Goal: Task Accomplishment & Management: Complete application form

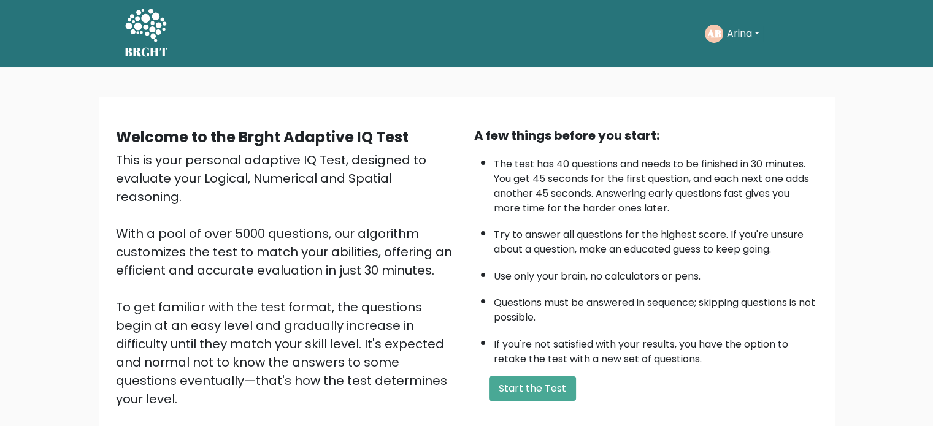
click at [712, 29] on text "AB" at bounding box center [713, 33] width 15 height 14
click at [726, 36] on button "Arina" at bounding box center [743, 34] width 40 height 16
click at [733, 61] on link "Dashboard" at bounding box center [753, 66] width 97 height 20
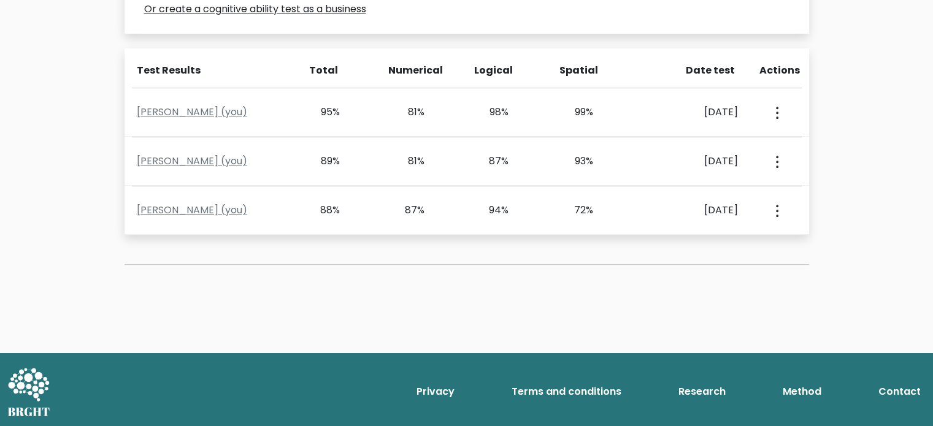
scroll to position [446, 0]
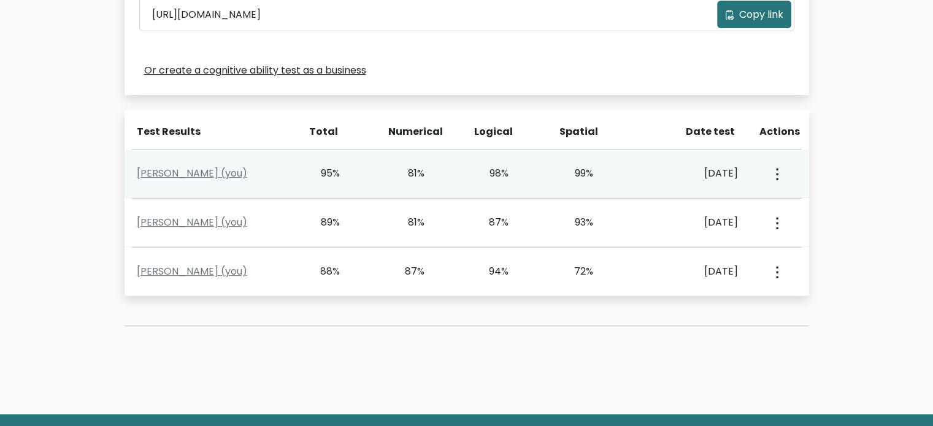
click at [777, 174] on icon "button" at bounding box center [777, 174] width 2 height 12
click at [797, 216] on link "View Profile" at bounding box center [819, 209] width 97 height 20
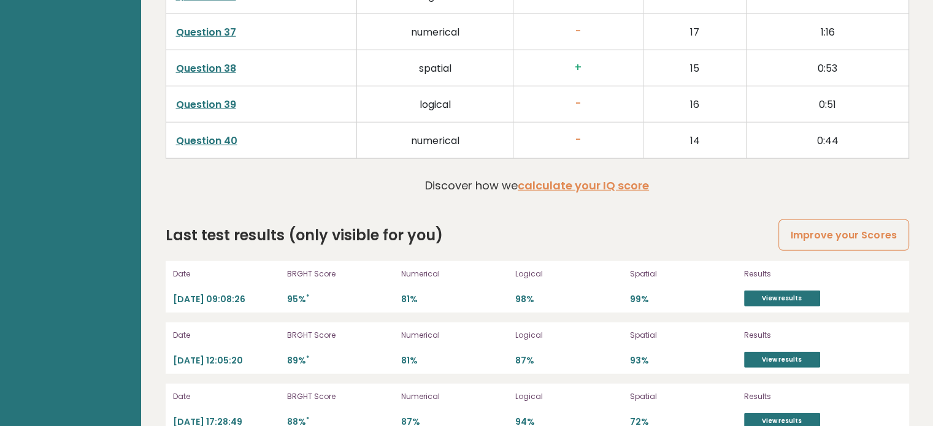
scroll to position [3332, 0]
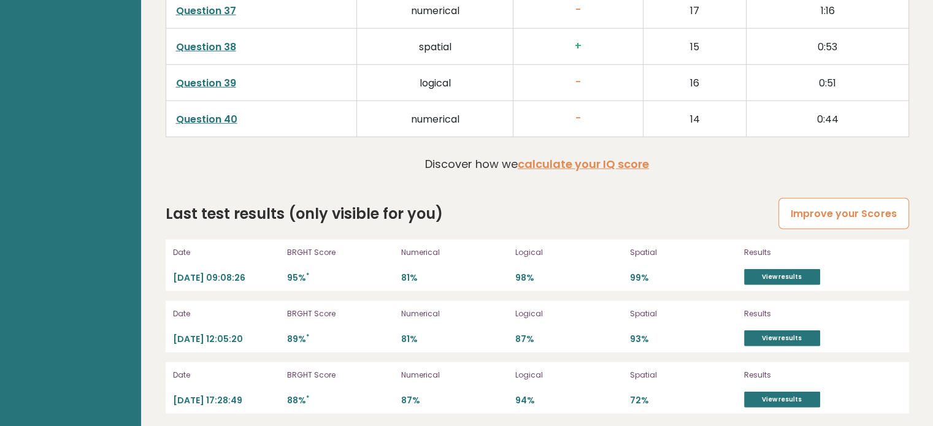
click at [835, 203] on link "Improve your Scores" at bounding box center [843, 213] width 130 height 31
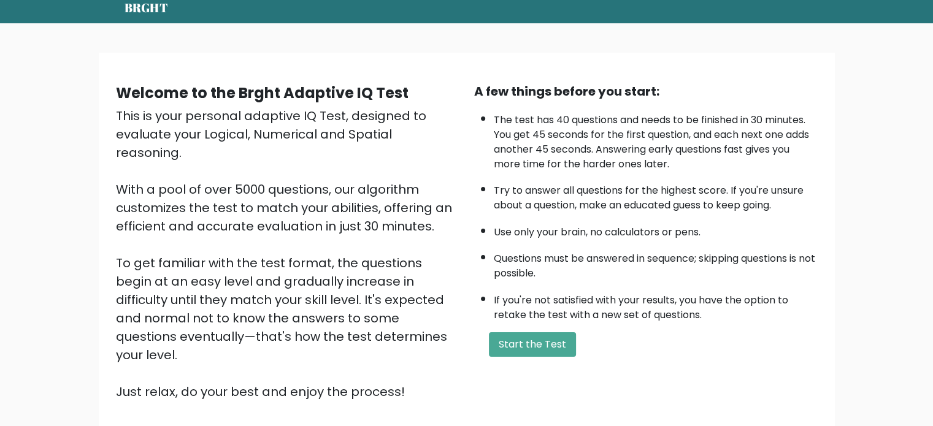
scroll to position [123, 0]
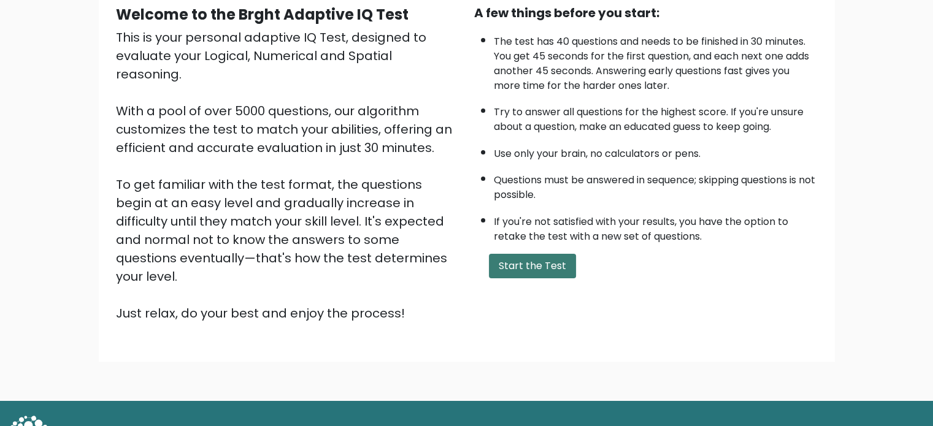
click at [498, 254] on button "Start the Test" at bounding box center [532, 266] width 87 height 25
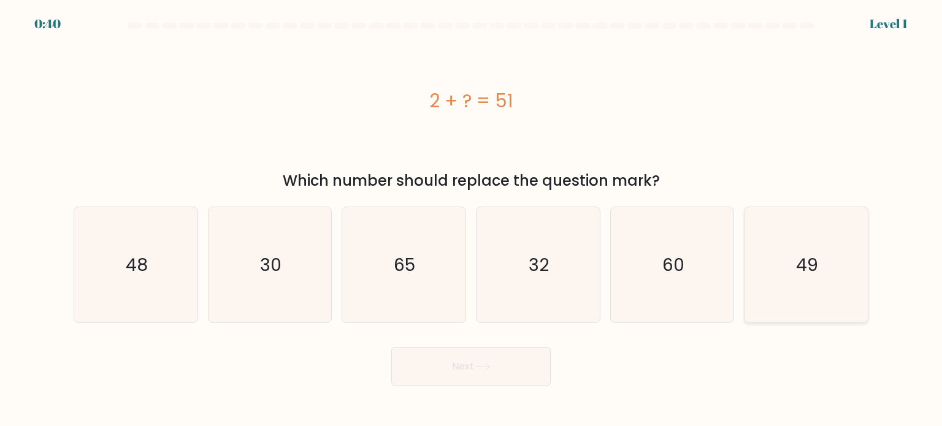
click at [805, 270] on text "49" at bounding box center [807, 264] width 22 height 25
click at [472, 220] on input "f. 49" at bounding box center [471, 216] width 1 height 6
radio input "true"
click at [452, 357] on button "Next" at bounding box center [470, 366] width 159 height 39
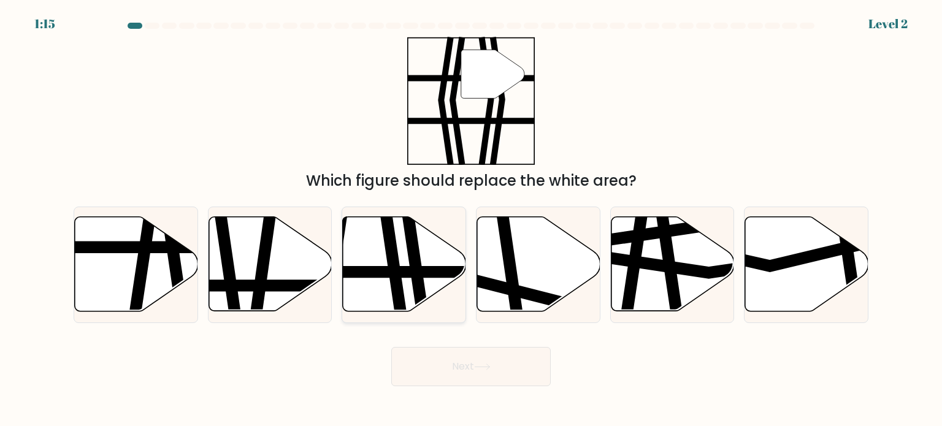
click at [404, 281] on icon at bounding box center [404, 264] width 123 height 94
click at [471, 220] on input "c." at bounding box center [471, 216] width 1 height 6
radio input "true"
click at [444, 365] on button "Next" at bounding box center [470, 366] width 159 height 39
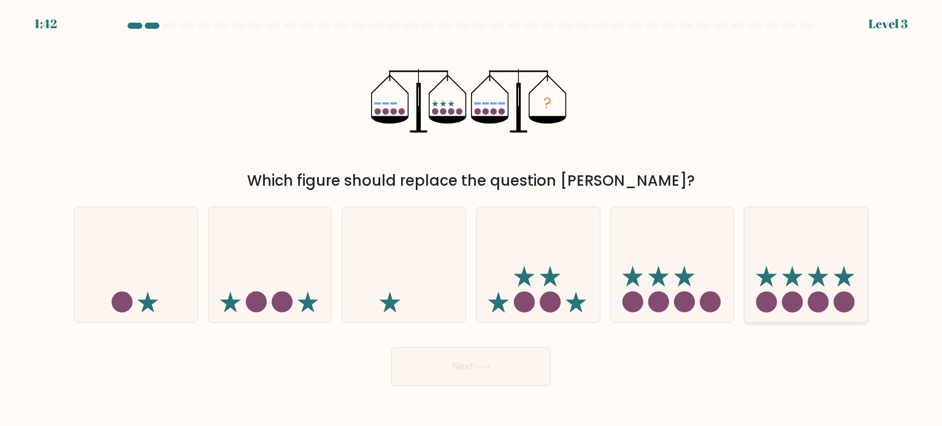
click at [822, 269] on icon at bounding box center [805, 265] width 123 height 102
click at [472, 220] on input "f." at bounding box center [471, 216] width 1 height 6
radio input "true"
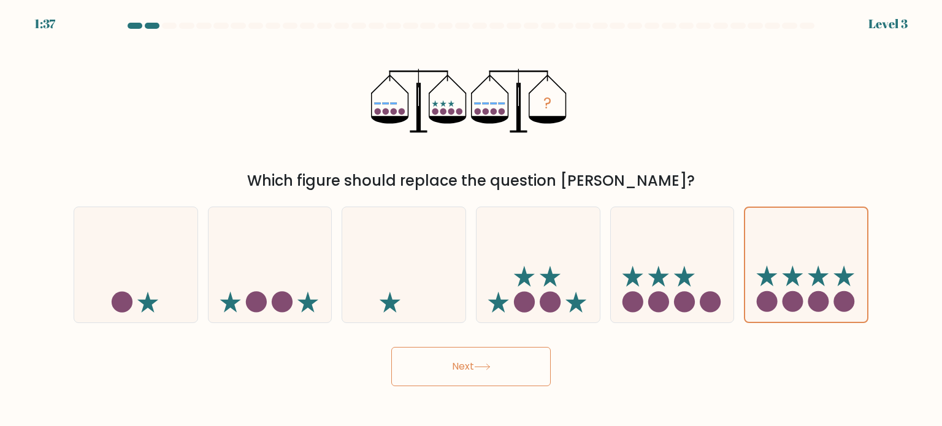
click at [501, 371] on button "Next" at bounding box center [470, 366] width 159 height 39
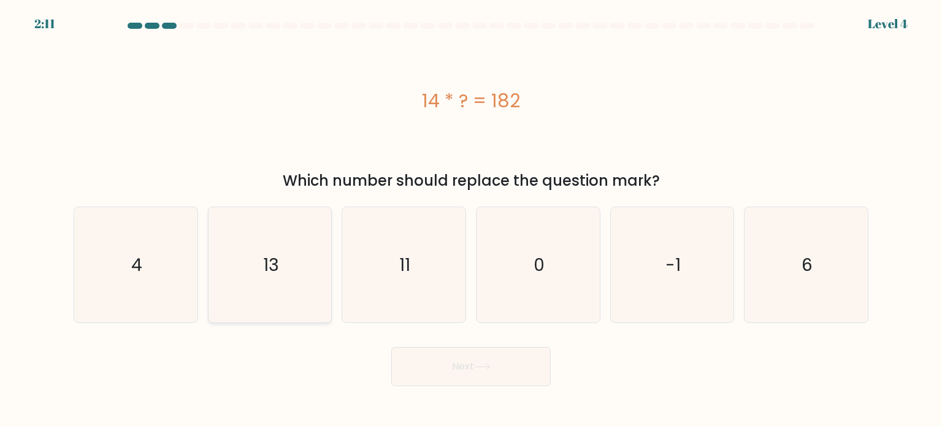
click at [267, 280] on icon "13" at bounding box center [269, 264] width 115 height 115
click at [471, 220] on input "b. 13" at bounding box center [471, 216] width 1 height 6
radio input "true"
click at [434, 365] on button "Next" at bounding box center [470, 366] width 159 height 39
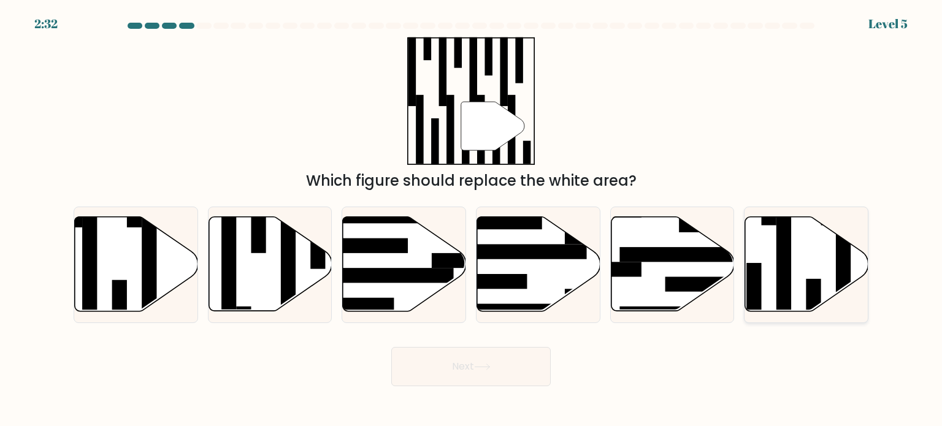
click at [784, 228] on rect at bounding box center [783, 271] width 15 height 134
click at [472, 220] on input "f." at bounding box center [471, 216] width 1 height 6
radio input "true"
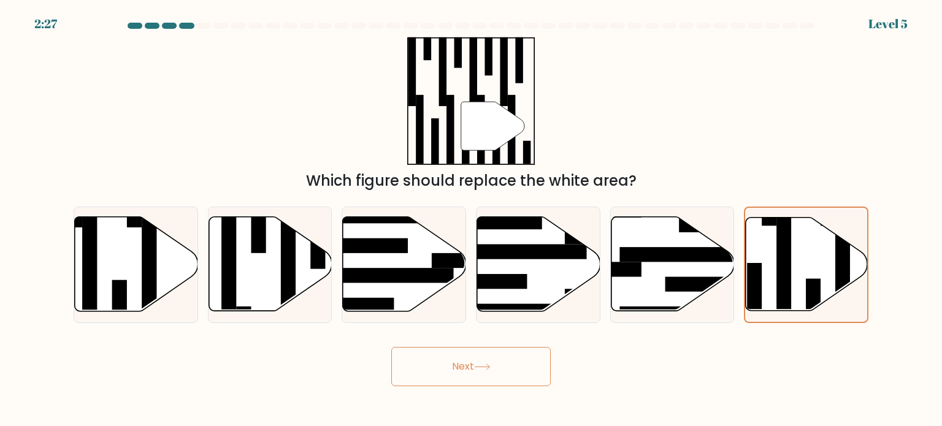
click at [491, 369] on icon at bounding box center [482, 367] width 17 height 7
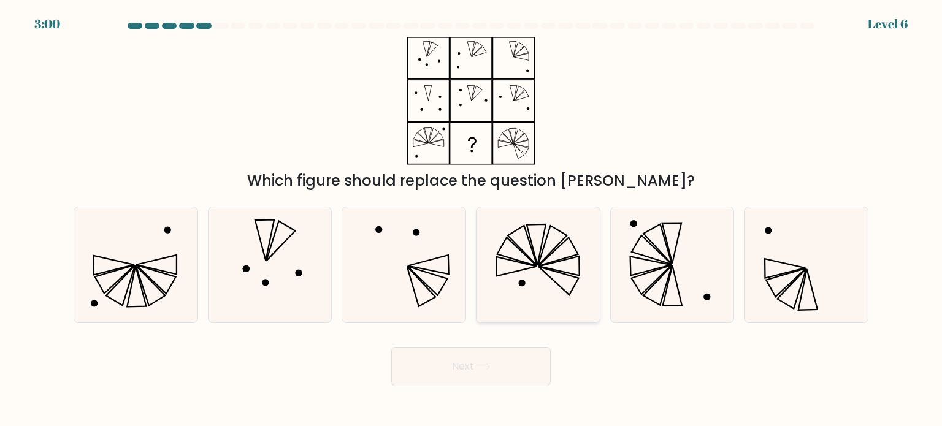
click at [516, 256] on icon at bounding box center [537, 264] width 115 height 115
click at [472, 220] on input "d." at bounding box center [471, 216] width 1 height 6
radio input "true"
click at [498, 366] on button "Next" at bounding box center [470, 366] width 159 height 39
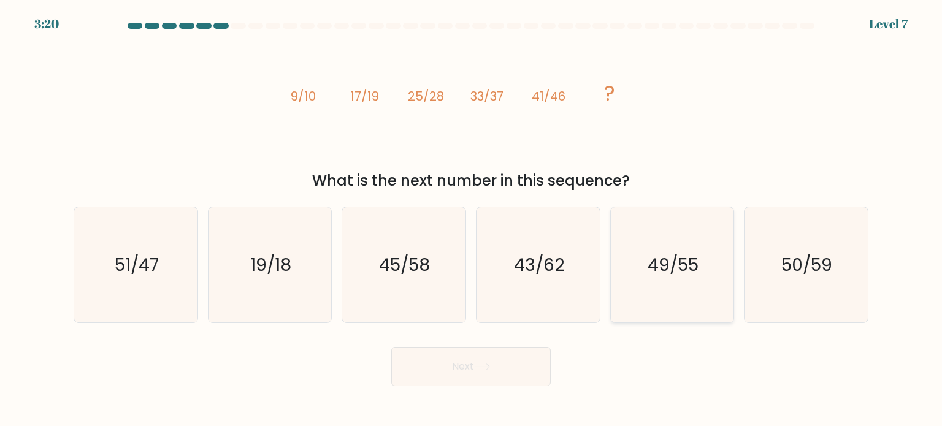
click at [664, 279] on icon "49/55" at bounding box center [671, 264] width 115 height 115
click at [472, 220] on input "e. 49/55" at bounding box center [471, 216] width 1 height 6
radio input "true"
click at [508, 360] on button "Next" at bounding box center [470, 366] width 159 height 39
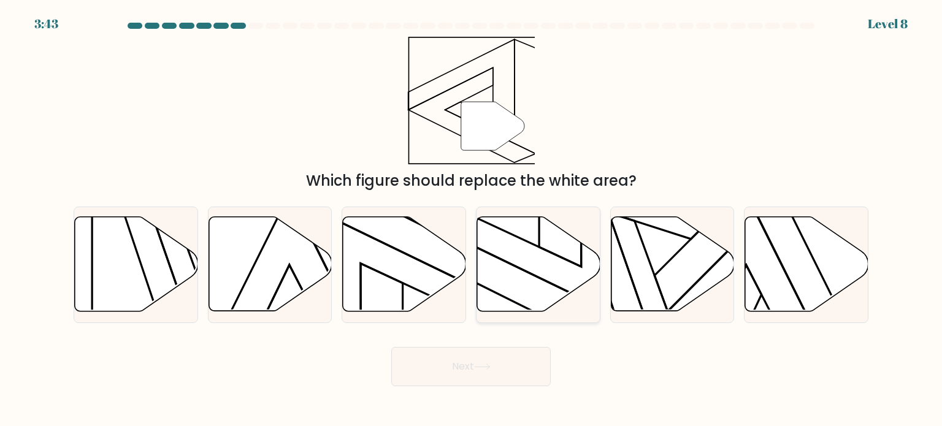
click at [508, 286] on icon at bounding box center [538, 264] width 123 height 94
click at [472, 220] on input "d." at bounding box center [471, 216] width 1 height 6
radio input "true"
click at [488, 375] on button "Next" at bounding box center [470, 366] width 159 height 39
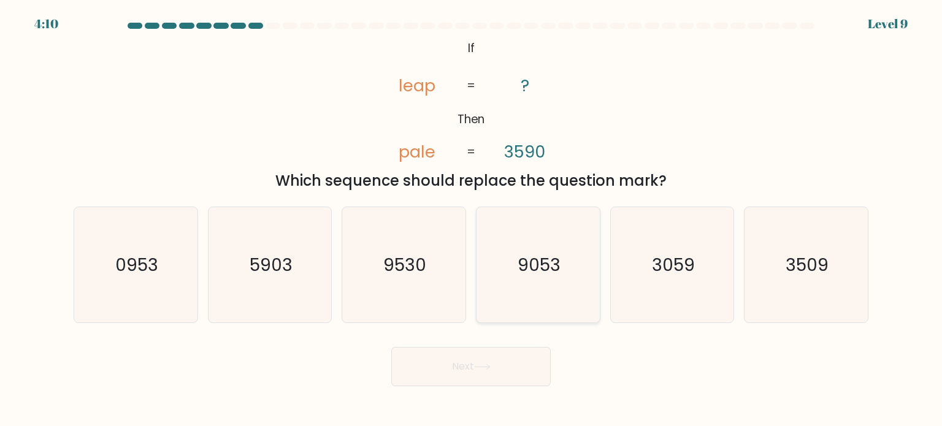
click at [538, 267] on text "9053" at bounding box center [539, 264] width 43 height 25
click at [472, 220] on input "d. 9053" at bounding box center [471, 216] width 1 height 6
radio input "true"
click at [484, 361] on button "Next" at bounding box center [470, 366] width 159 height 39
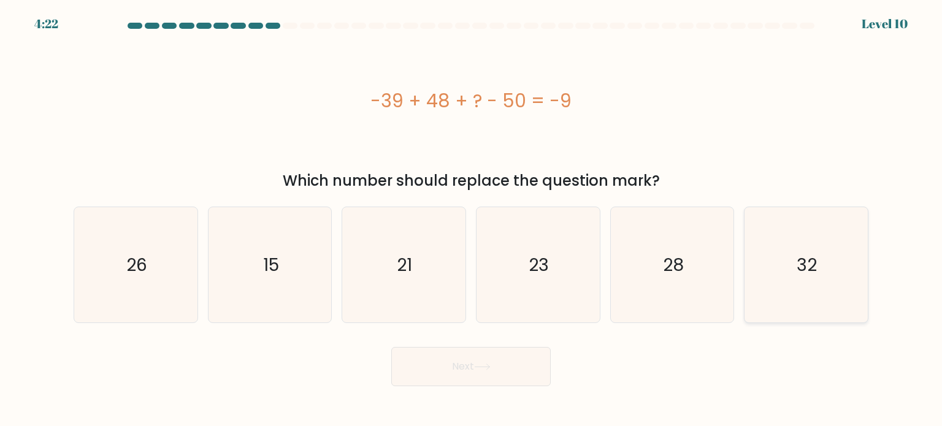
click at [807, 266] on text "32" at bounding box center [807, 264] width 20 height 25
click at [472, 220] on input "f. 32" at bounding box center [471, 216] width 1 height 6
radio input "true"
click at [468, 365] on button "Next" at bounding box center [470, 366] width 159 height 39
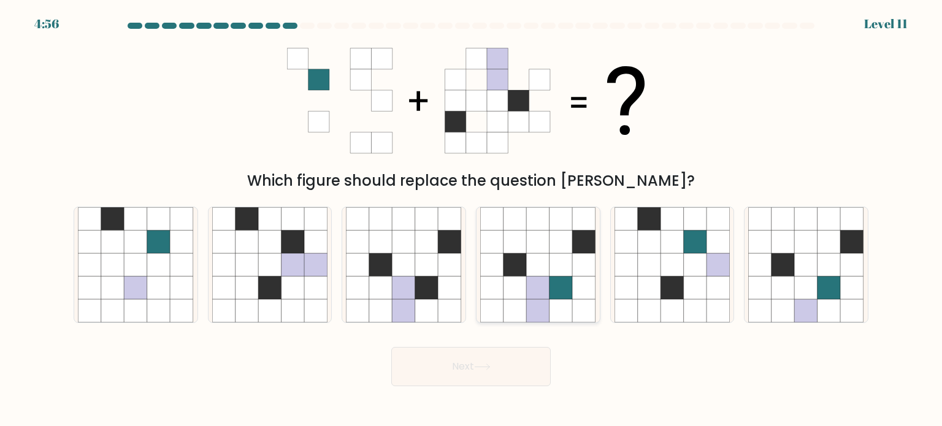
click at [563, 280] on icon at bounding box center [560, 287] width 23 height 23
click at [472, 220] on input "d." at bounding box center [471, 216] width 1 height 6
radio input "true"
click at [487, 378] on button "Next" at bounding box center [470, 366] width 159 height 39
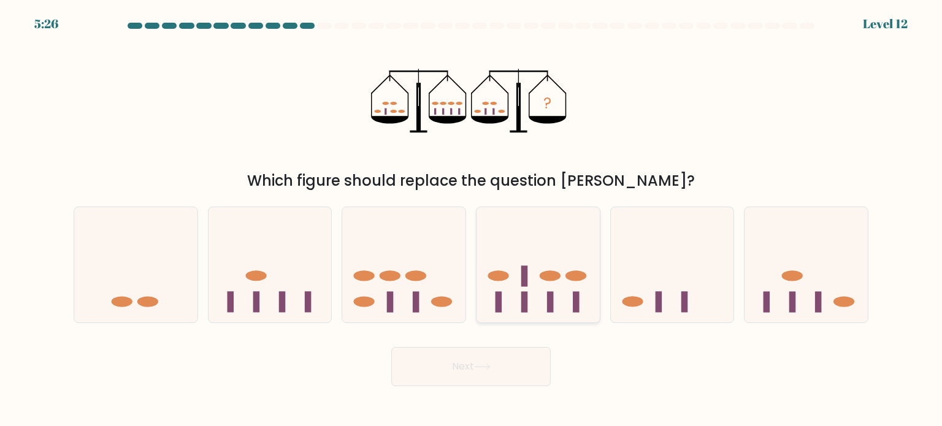
click at [545, 257] on icon at bounding box center [537, 265] width 123 height 102
click at [472, 220] on input "d." at bounding box center [471, 216] width 1 height 6
radio input "true"
click at [486, 364] on icon at bounding box center [482, 367] width 17 height 7
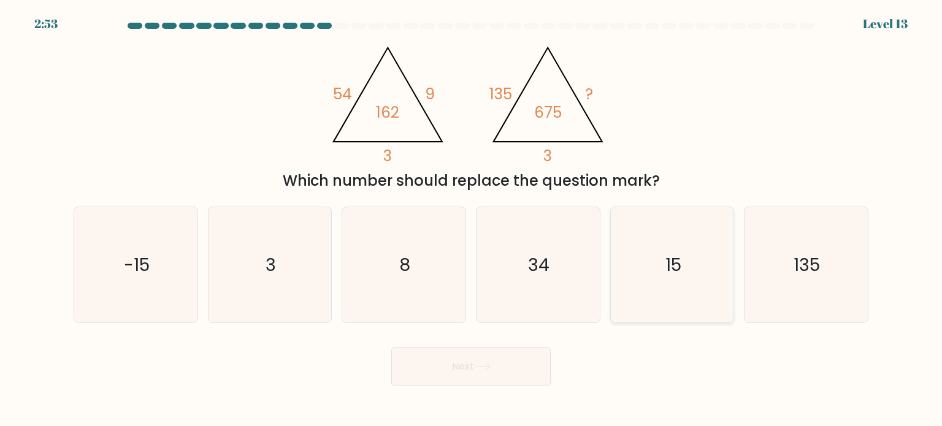
click at [690, 250] on icon "15" at bounding box center [671, 264] width 115 height 115
click at [472, 220] on input "e. 15" at bounding box center [471, 216] width 1 height 6
radio input "true"
click at [468, 366] on button "Next" at bounding box center [470, 366] width 159 height 39
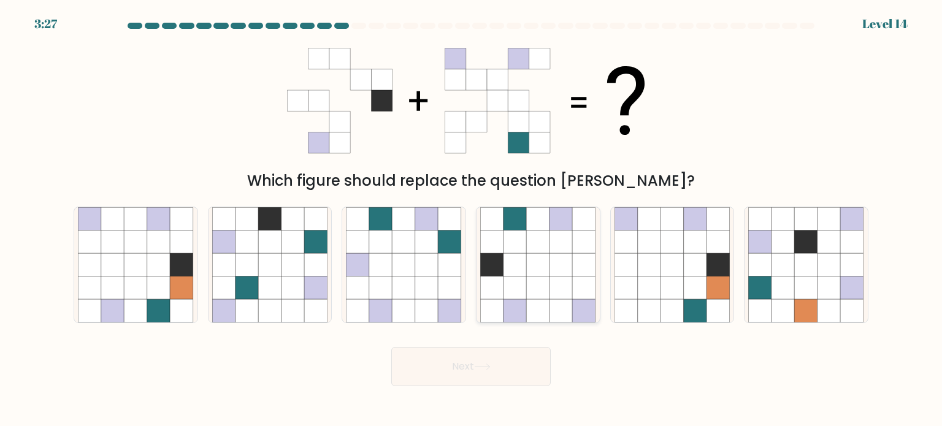
click at [553, 242] on icon at bounding box center [560, 241] width 23 height 23
click at [472, 220] on input "d." at bounding box center [471, 216] width 1 height 6
radio input "true"
click at [508, 374] on button "Next" at bounding box center [470, 366] width 159 height 39
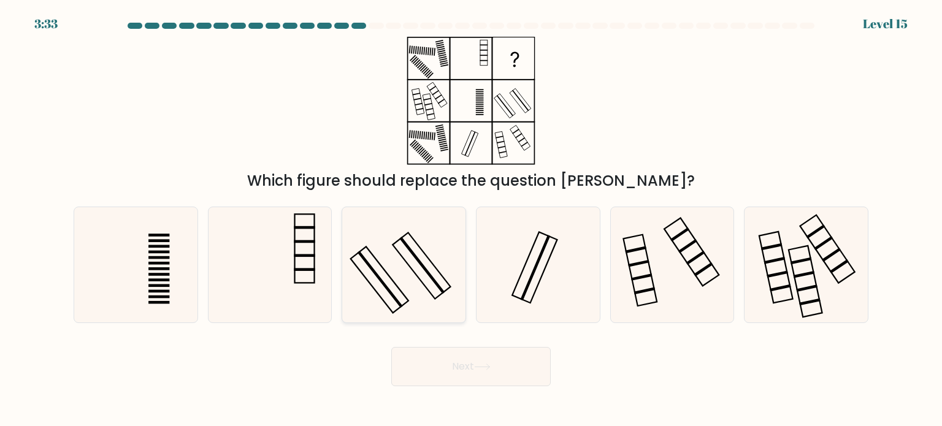
click at [412, 277] on icon at bounding box center [403, 264] width 115 height 115
click at [471, 220] on input "c." at bounding box center [471, 216] width 1 height 6
radio input "true"
click at [451, 371] on button "Next" at bounding box center [470, 366] width 159 height 39
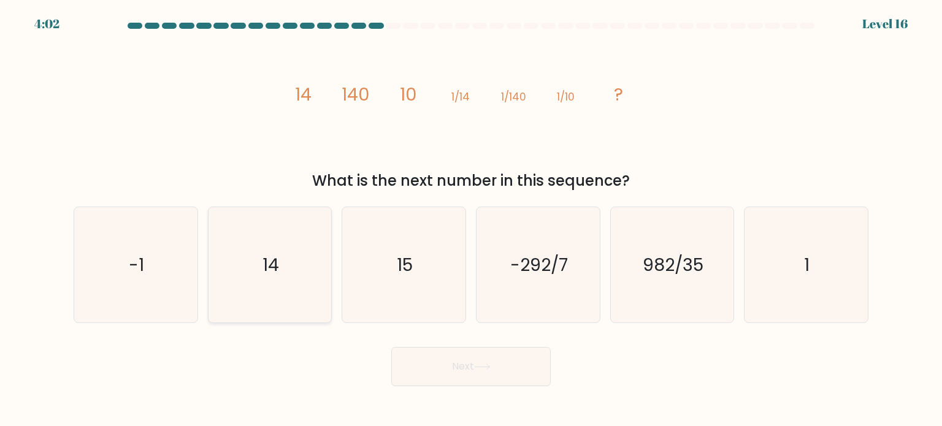
click at [285, 264] on icon "14" at bounding box center [269, 264] width 115 height 115
click at [471, 220] on input "b. 14" at bounding box center [471, 216] width 1 height 6
radio input "true"
click at [490, 371] on button "Next" at bounding box center [470, 366] width 159 height 39
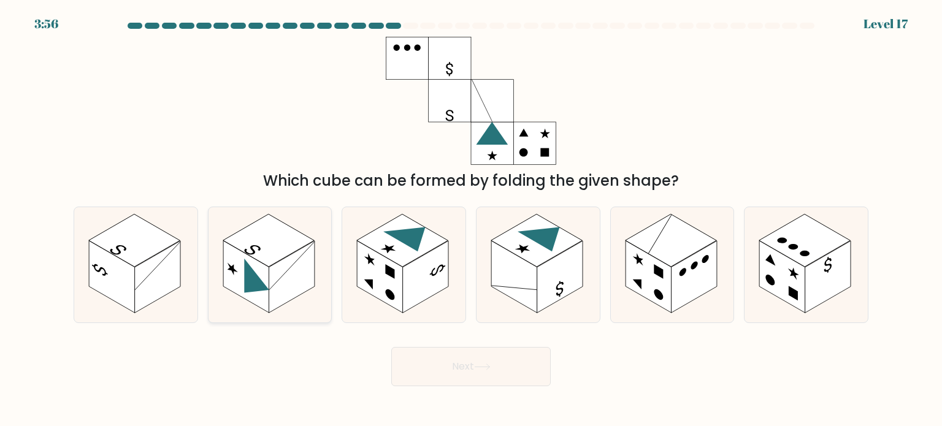
click at [294, 269] on rect at bounding box center [292, 277] width 46 height 72
click at [471, 220] on input "b." at bounding box center [471, 216] width 1 height 6
radio input "true"
click at [457, 356] on button "Next" at bounding box center [470, 366] width 159 height 39
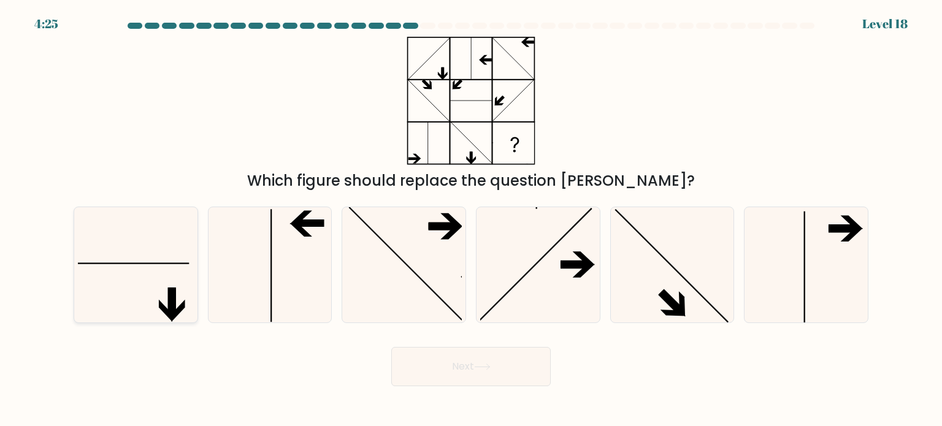
click at [137, 242] on icon at bounding box center [135, 264] width 115 height 115
click at [471, 220] on input "a." at bounding box center [471, 216] width 1 height 6
radio input "true"
click at [508, 370] on button "Next" at bounding box center [470, 366] width 159 height 39
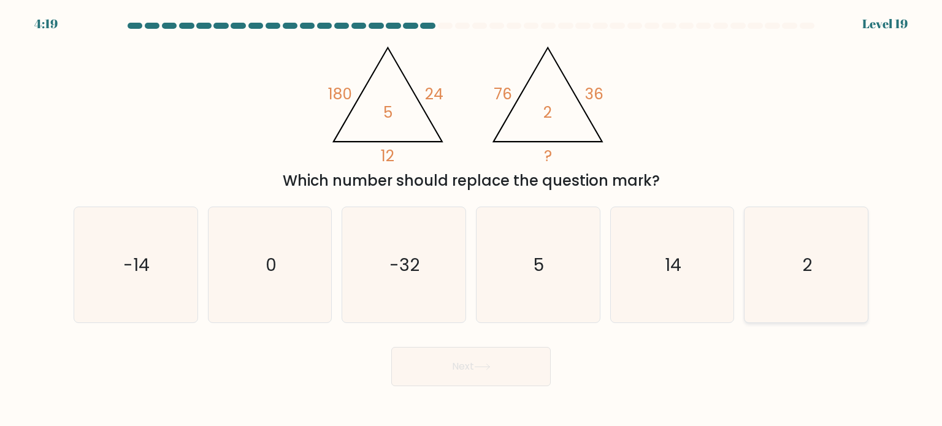
click at [835, 277] on icon "2" at bounding box center [805, 264] width 115 height 115
click at [472, 220] on input "f. 2" at bounding box center [471, 216] width 1 height 6
radio input "true"
click at [491, 365] on icon at bounding box center [482, 367] width 17 height 7
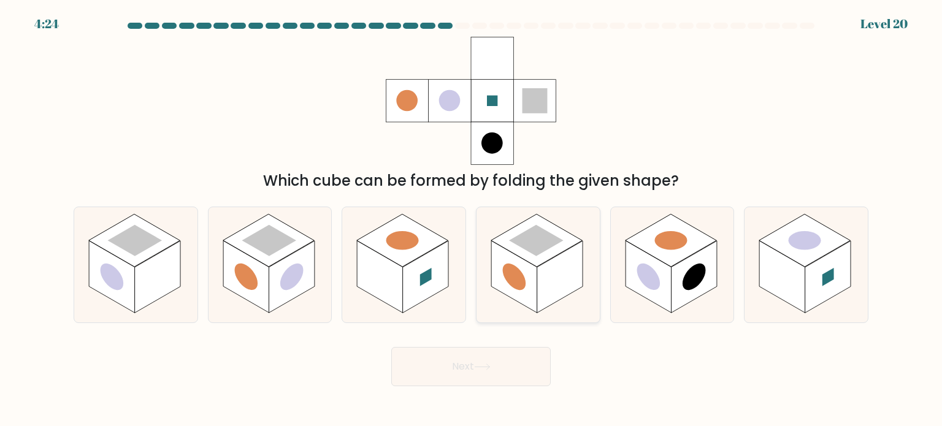
click at [564, 247] on rect at bounding box center [536, 240] width 91 height 53
click at [472, 220] on input "d." at bounding box center [471, 216] width 1 height 6
radio input "true"
click at [505, 367] on button "Next" at bounding box center [470, 366] width 159 height 39
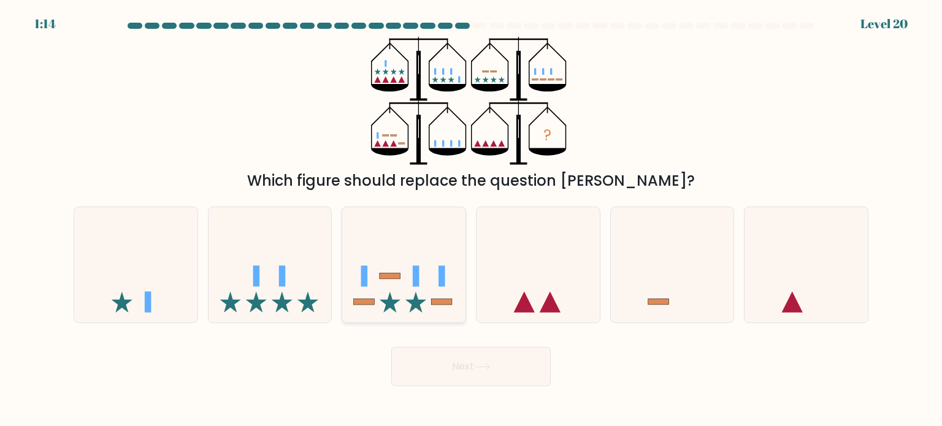
click at [443, 258] on icon at bounding box center [403, 265] width 123 height 102
click at [471, 220] on input "c." at bounding box center [471, 216] width 1 height 6
radio input "true"
click at [501, 371] on button "Next" at bounding box center [470, 366] width 159 height 39
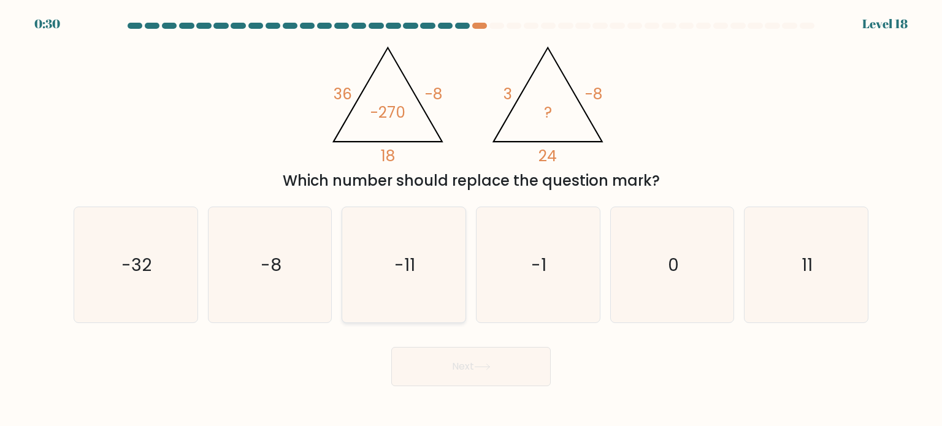
click at [416, 283] on icon "-11" at bounding box center [403, 264] width 115 height 115
click at [471, 220] on input "c. -11" at bounding box center [471, 216] width 1 height 6
radio input "true"
click at [438, 354] on button "Next" at bounding box center [470, 366] width 159 height 39
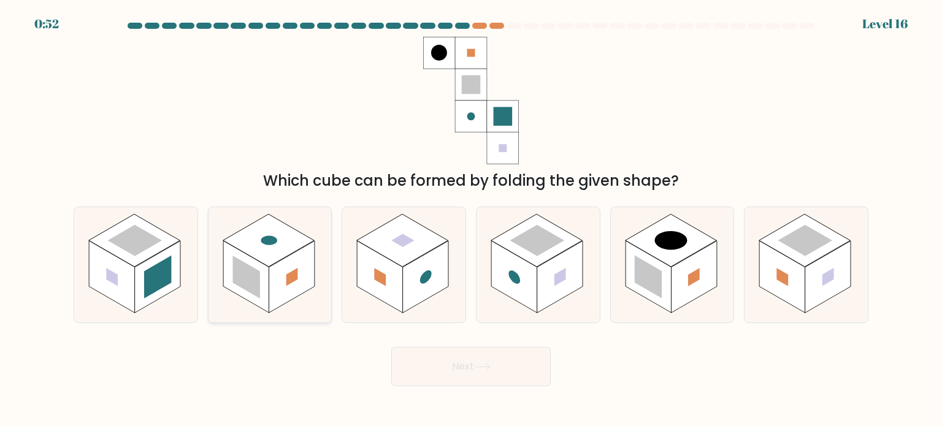
click at [280, 247] on rect at bounding box center [268, 240] width 91 height 53
click at [471, 220] on input "b." at bounding box center [471, 216] width 1 height 6
radio input "true"
click at [671, 262] on rect at bounding box center [670, 240] width 91 height 53
click at [472, 220] on input "e." at bounding box center [471, 216] width 1 height 6
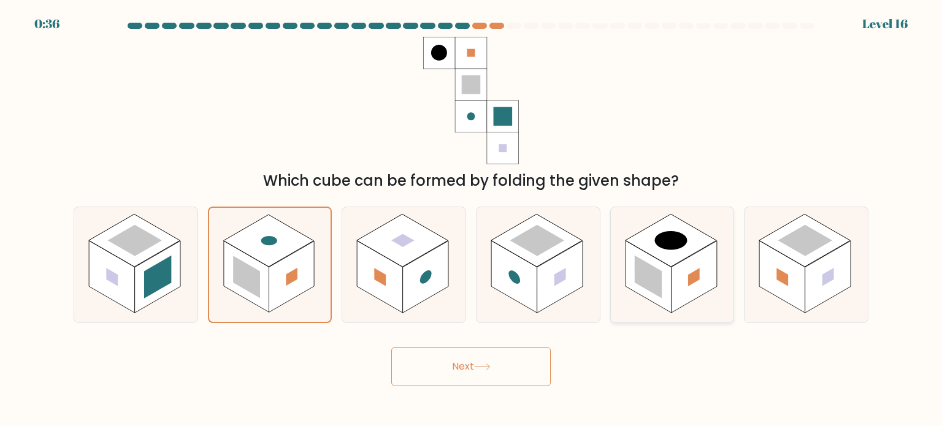
radio input "true"
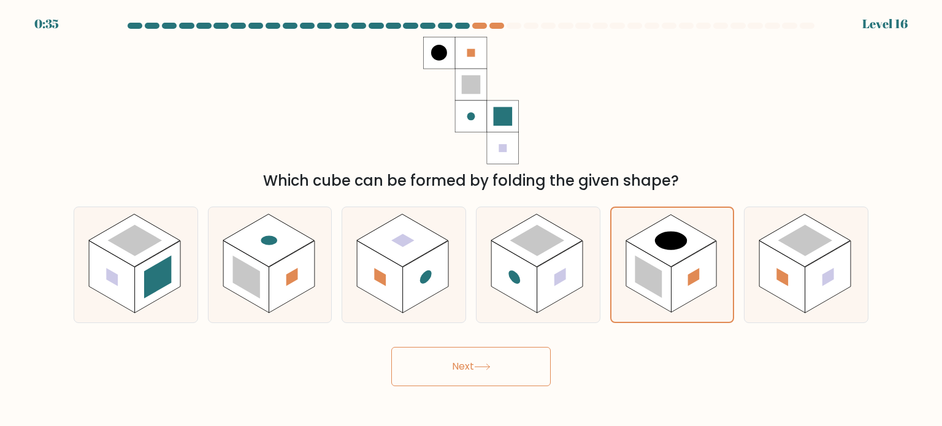
click at [491, 358] on button "Next" at bounding box center [470, 366] width 159 height 39
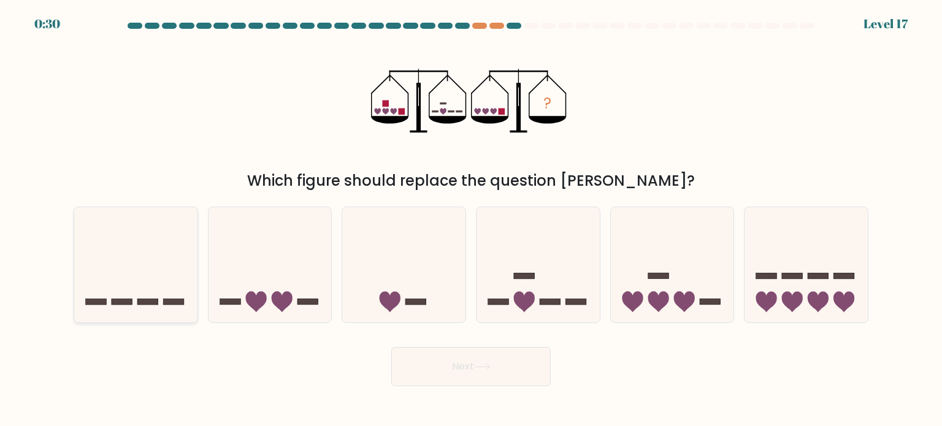
click at [145, 259] on icon at bounding box center [135, 265] width 123 height 102
click at [471, 220] on input "a." at bounding box center [471, 216] width 1 height 6
radio input "true"
click at [450, 370] on button "Next" at bounding box center [470, 366] width 159 height 39
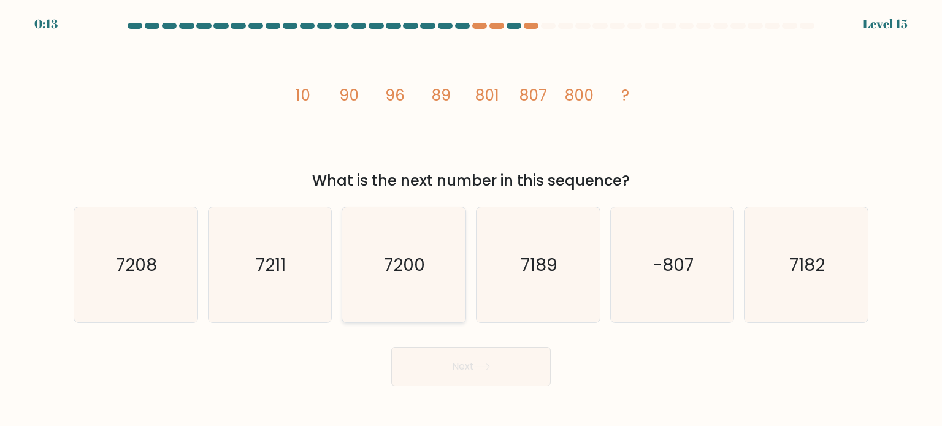
click at [395, 269] on text "7200" at bounding box center [404, 264] width 41 height 25
click at [471, 220] on input "c. 7200" at bounding box center [471, 216] width 1 height 6
radio input "true"
click at [493, 372] on button "Next" at bounding box center [470, 366] width 159 height 39
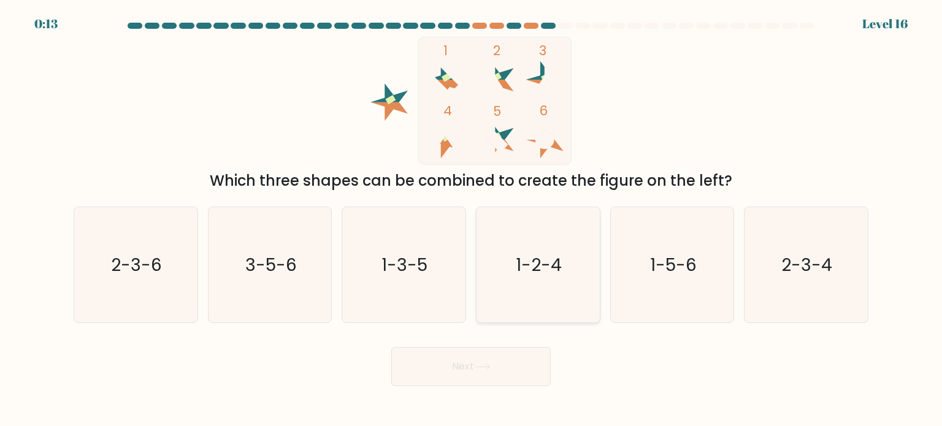
click at [556, 284] on icon "1-2-4" at bounding box center [537, 264] width 115 height 115
click at [472, 220] on input "d. 1-2-4" at bounding box center [471, 216] width 1 height 6
radio input "true"
click at [488, 361] on button "Next" at bounding box center [470, 366] width 159 height 39
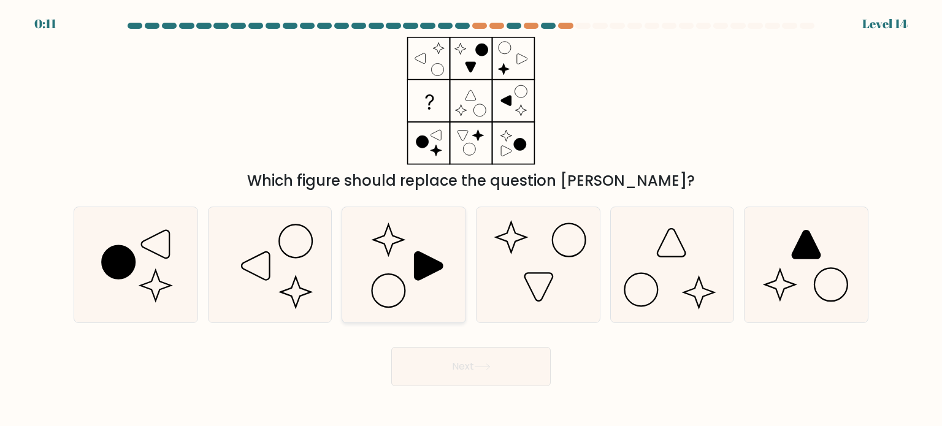
click at [402, 255] on icon at bounding box center [403, 264] width 115 height 115
click at [471, 220] on input "c." at bounding box center [471, 216] width 1 height 6
radio input "true"
click at [429, 365] on button "Next" at bounding box center [470, 366] width 159 height 39
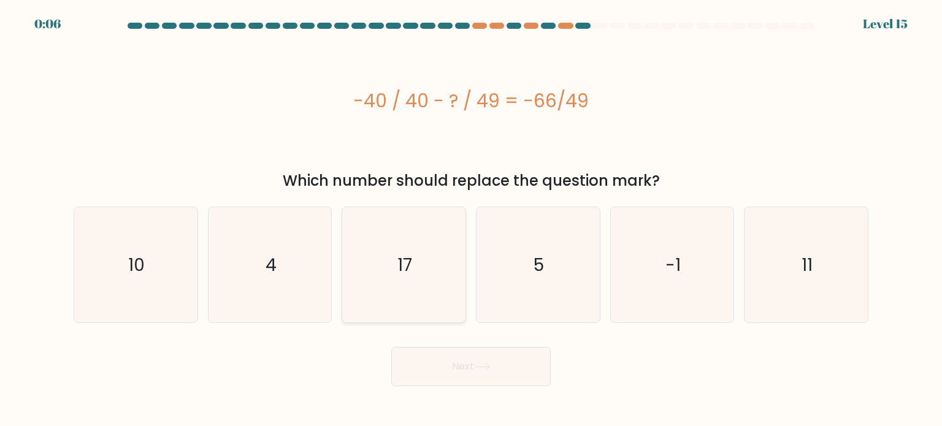
click at [428, 281] on icon "17" at bounding box center [403, 264] width 115 height 115
click at [471, 220] on input "c. 17" at bounding box center [471, 216] width 1 height 6
radio input "true"
click at [510, 355] on button "Next" at bounding box center [470, 366] width 159 height 39
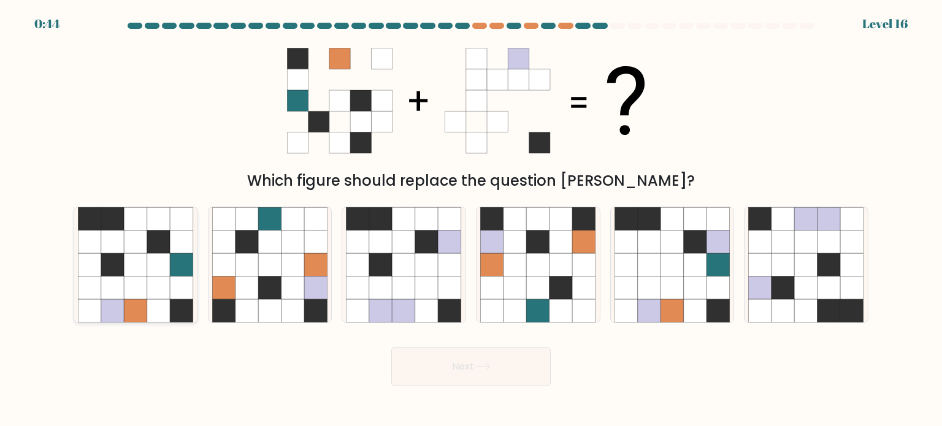
click at [145, 247] on icon at bounding box center [135, 241] width 23 height 23
click at [471, 220] on input "a." at bounding box center [471, 216] width 1 height 6
radio input "true"
click at [685, 288] on icon at bounding box center [695, 287] width 23 height 23
click at [472, 220] on input "e." at bounding box center [471, 216] width 1 height 6
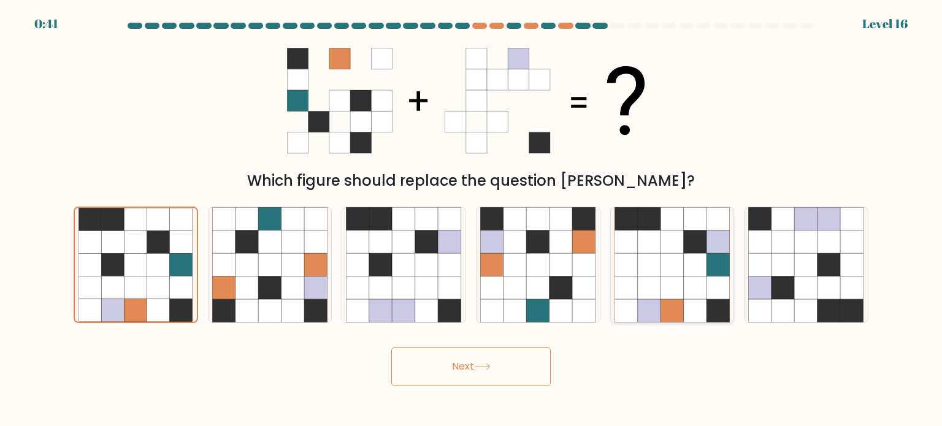
radio input "true"
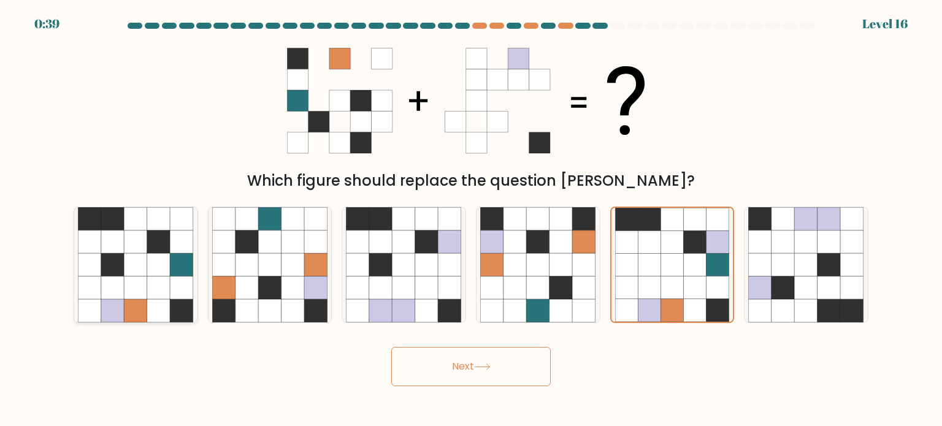
click at [116, 245] on icon at bounding box center [112, 241] width 23 height 23
click at [471, 220] on input "a." at bounding box center [471, 216] width 1 height 6
radio input "true"
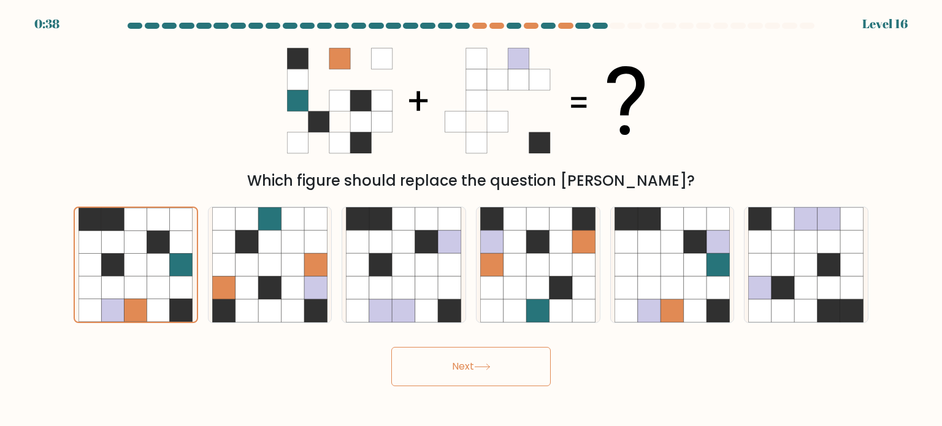
click at [480, 368] on icon at bounding box center [482, 367] width 17 height 7
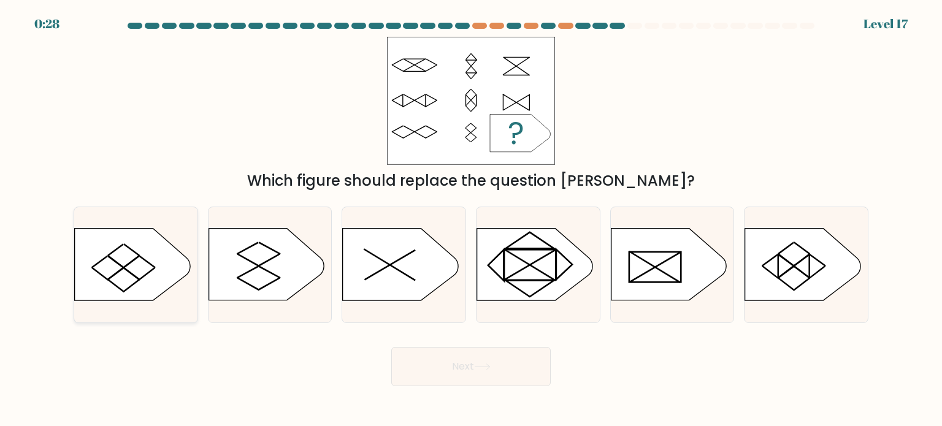
click at [127, 270] on line at bounding box center [132, 275] width 16 height 12
click at [471, 220] on input "a." at bounding box center [471, 216] width 1 height 6
radio input "true"
click at [814, 269] on icon at bounding box center [802, 265] width 115 height 72
click at [472, 220] on input "f." at bounding box center [471, 216] width 1 height 6
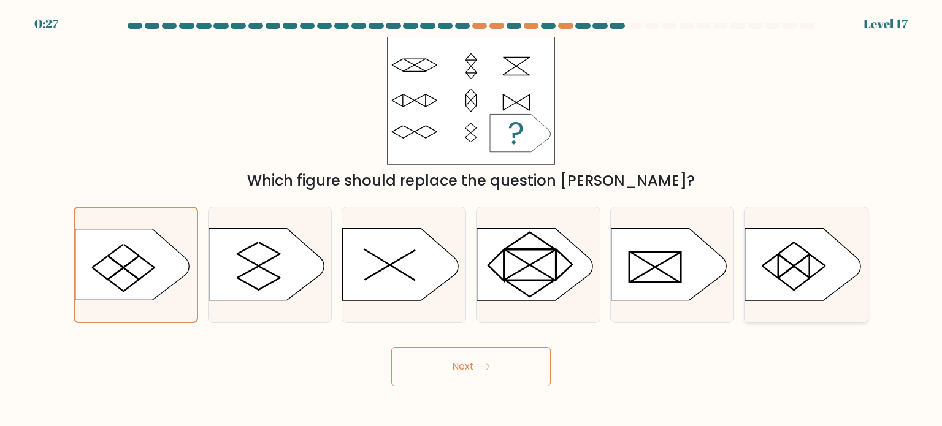
radio input "true"
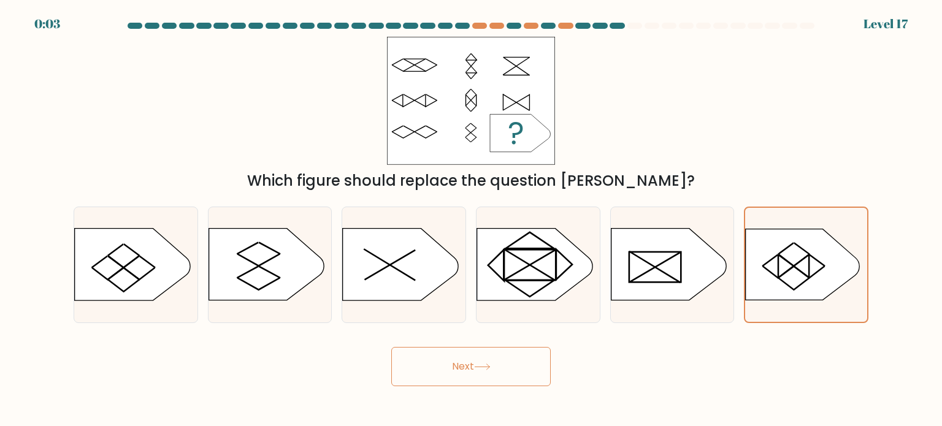
click at [454, 354] on button "Next" at bounding box center [470, 366] width 159 height 39
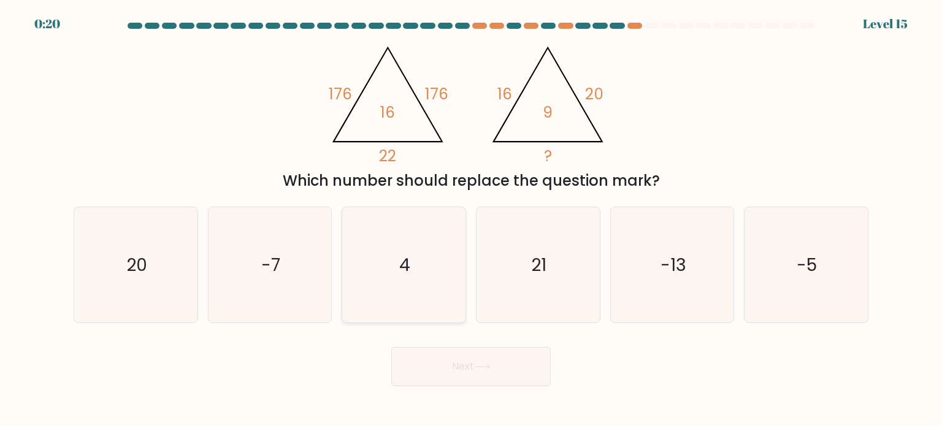
click at [412, 247] on icon "4" at bounding box center [403, 264] width 115 height 115
click at [471, 220] on input "c. 4" at bounding box center [471, 216] width 1 height 6
radio input "true"
click at [445, 377] on button "Next" at bounding box center [470, 366] width 159 height 39
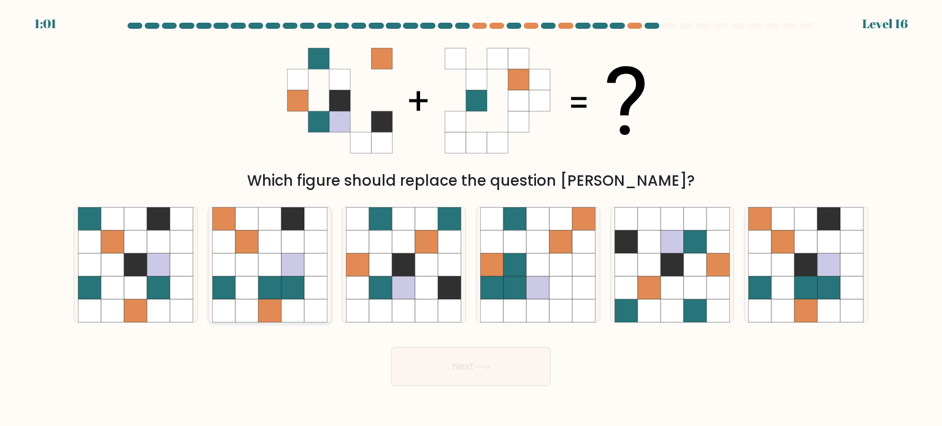
click at [285, 294] on icon at bounding box center [292, 287] width 23 height 23
click at [471, 220] on input "b." at bounding box center [471, 216] width 1 height 6
radio input "true"
click at [820, 277] on icon at bounding box center [828, 287] width 23 height 23
click at [472, 220] on input "f." at bounding box center [471, 216] width 1 height 6
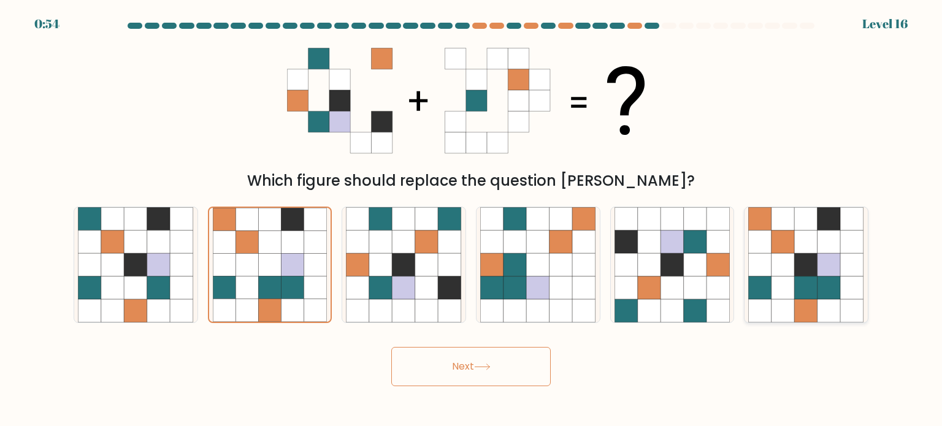
radio input "true"
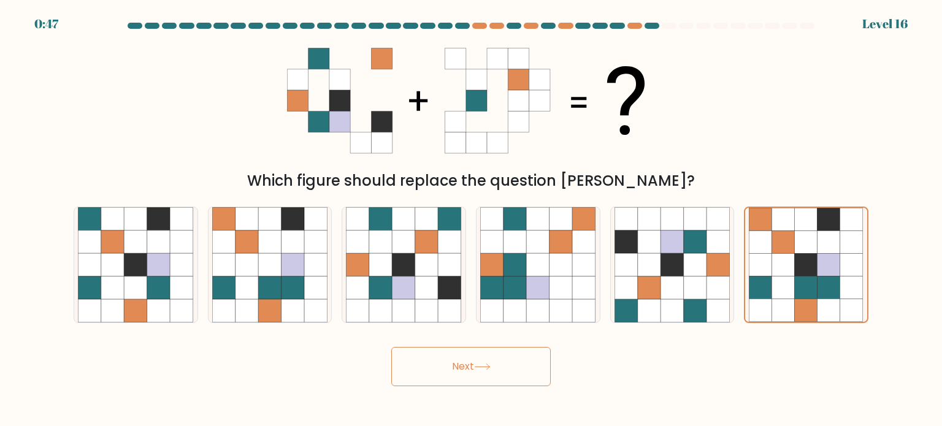
click at [496, 376] on button "Next" at bounding box center [470, 366] width 159 height 39
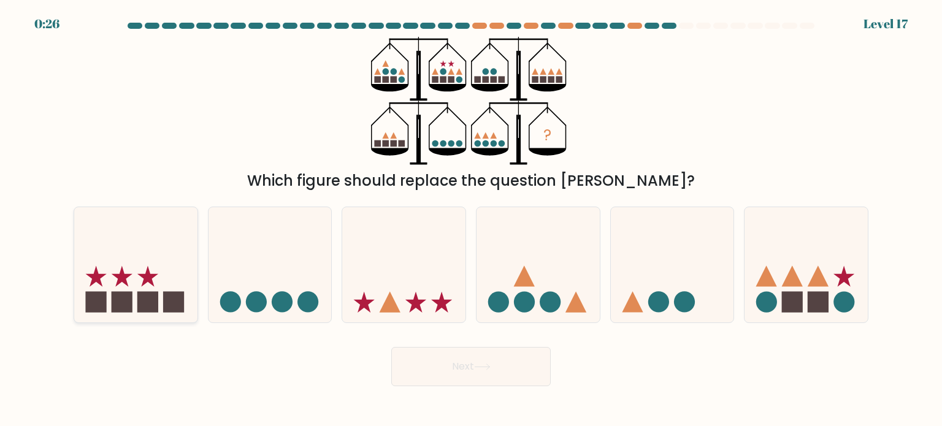
click at [103, 285] on icon at bounding box center [135, 265] width 123 height 102
click at [471, 220] on input "a." at bounding box center [471, 216] width 1 height 6
radio input "true"
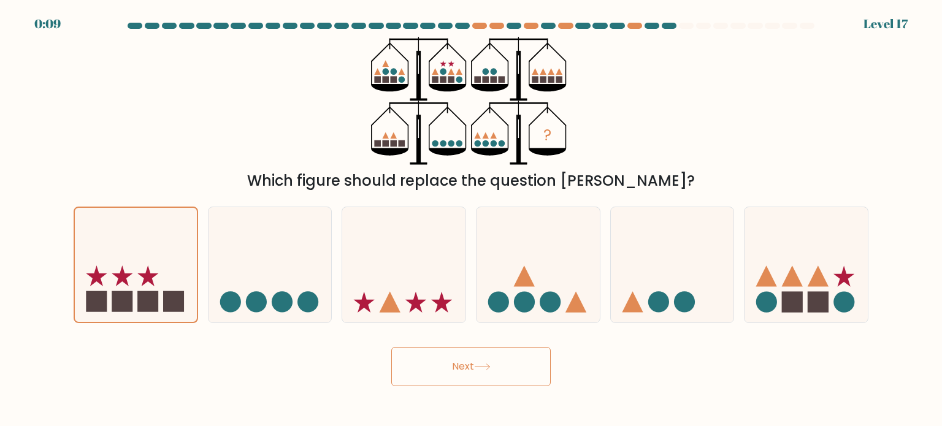
click at [491, 378] on button "Next" at bounding box center [470, 366] width 159 height 39
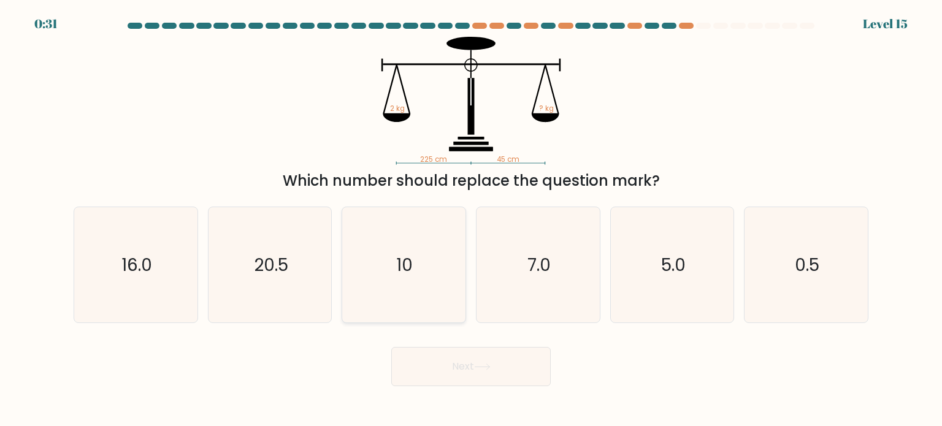
click at [440, 240] on icon "10" at bounding box center [403, 264] width 115 height 115
click at [471, 220] on input "c. 10" at bounding box center [471, 216] width 1 height 6
radio input "true"
click at [438, 356] on button "Next" at bounding box center [470, 366] width 159 height 39
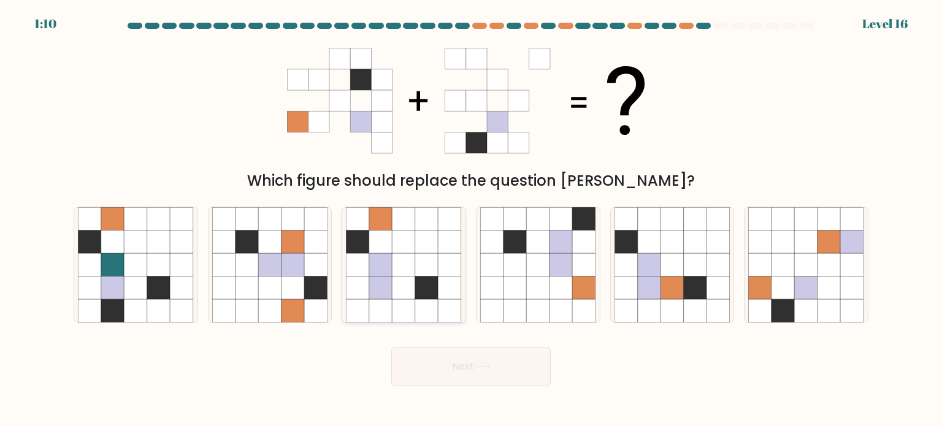
click at [395, 235] on icon at bounding box center [403, 241] width 23 height 23
click at [471, 220] on input "c." at bounding box center [471, 216] width 1 height 6
radio input "true"
click at [462, 361] on button "Next" at bounding box center [470, 366] width 159 height 39
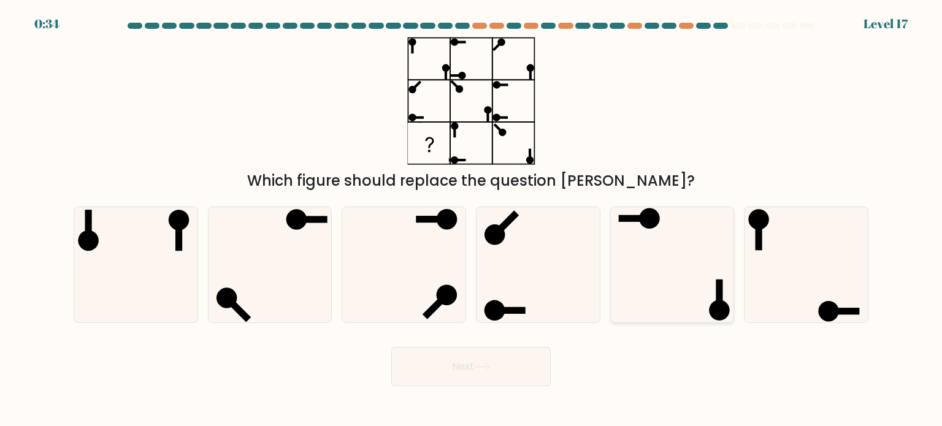
click at [673, 281] on icon at bounding box center [671, 264] width 115 height 115
click at [472, 220] on input "e." at bounding box center [471, 216] width 1 height 6
radio input "true"
click at [517, 359] on button "Next" at bounding box center [470, 366] width 159 height 39
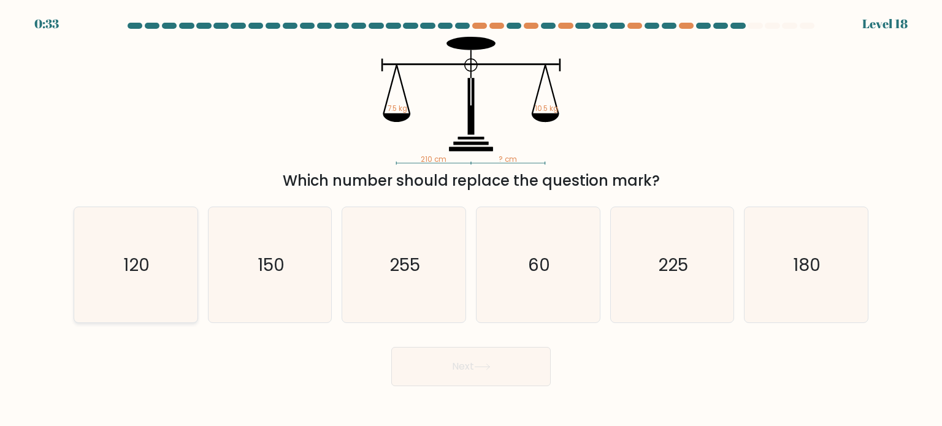
click at [189, 253] on icon "120" at bounding box center [135, 264] width 115 height 115
click at [471, 220] on input "a. 120" at bounding box center [471, 216] width 1 height 6
radio input "true"
click at [269, 272] on text "150" at bounding box center [271, 264] width 27 height 25
click at [471, 220] on input "b. 150" at bounding box center [471, 216] width 1 height 6
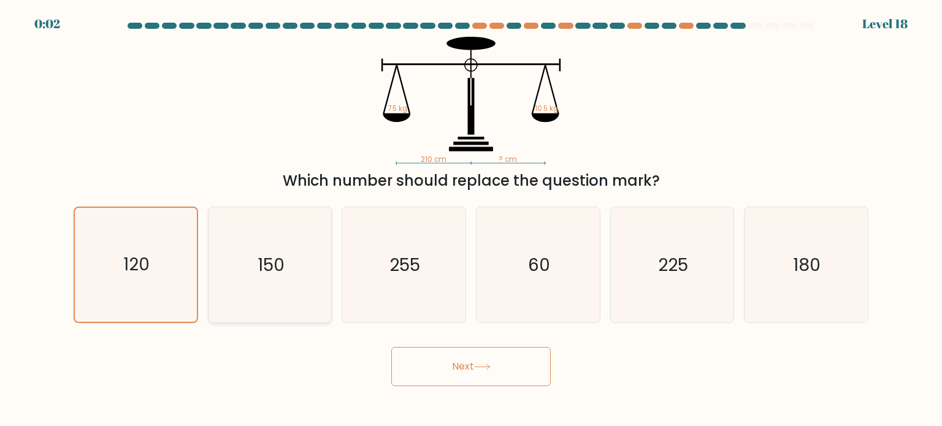
radio input "true"
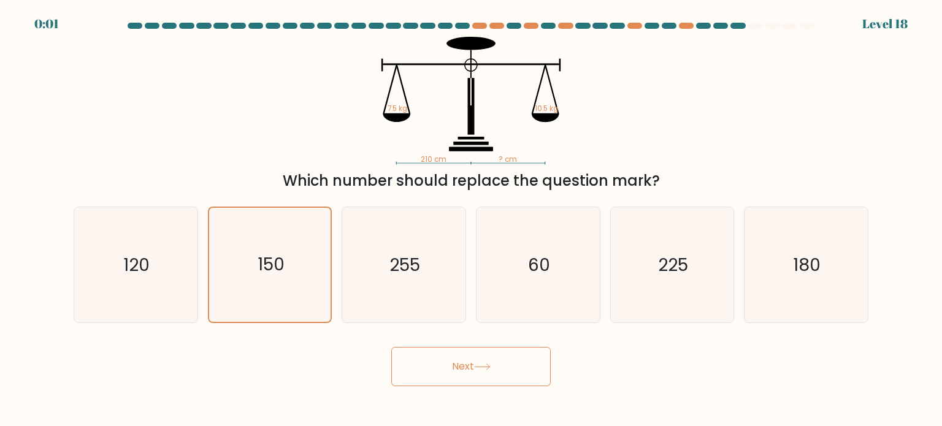
click at [460, 360] on button "Next" at bounding box center [470, 366] width 159 height 39
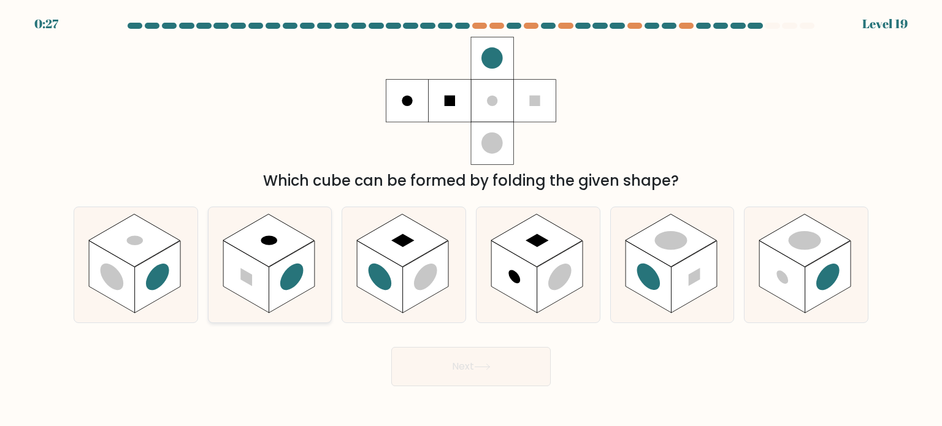
click at [297, 254] on rect at bounding box center [292, 277] width 46 height 72
click at [471, 220] on input "b." at bounding box center [471, 216] width 1 height 6
radio input "true"
click at [551, 255] on rect at bounding box center [536, 240] width 91 height 53
click at [472, 220] on input "d." at bounding box center [471, 216] width 1 height 6
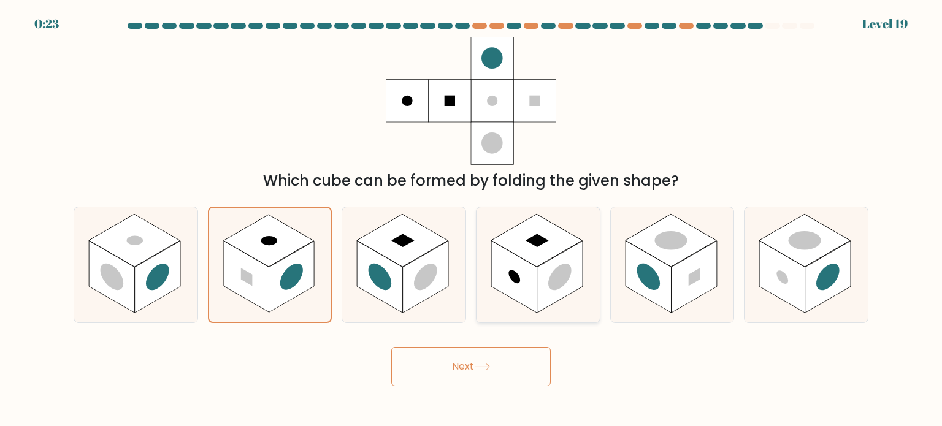
radio input "true"
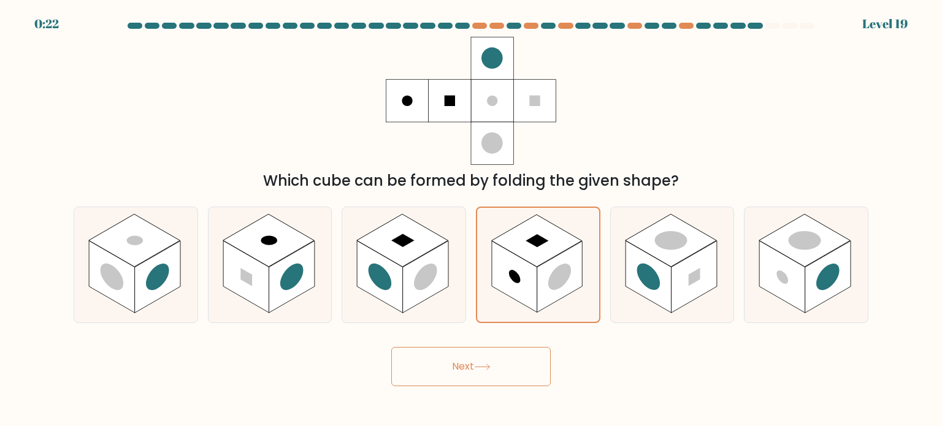
click at [486, 364] on icon at bounding box center [482, 367] width 17 height 7
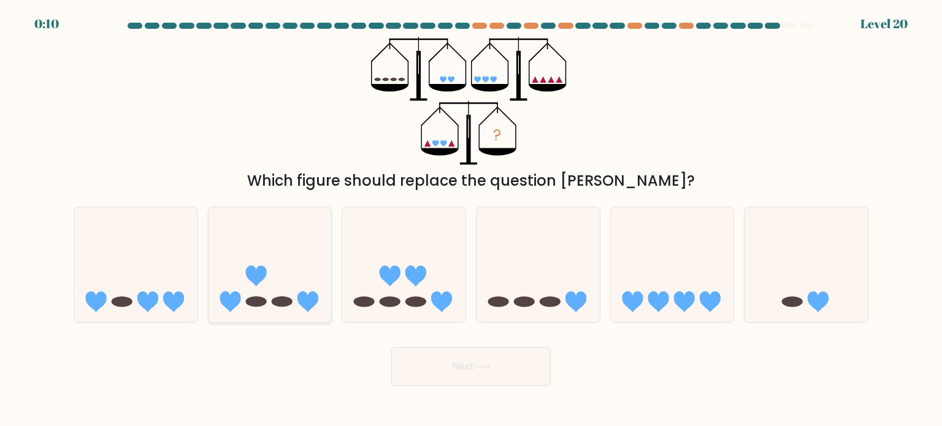
click at [274, 254] on icon at bounding box center [269, 265] width 123 height 102
click at [471, 220] on input "b." at bounding box center [471, 216] width 1 height 6
radio input "true"
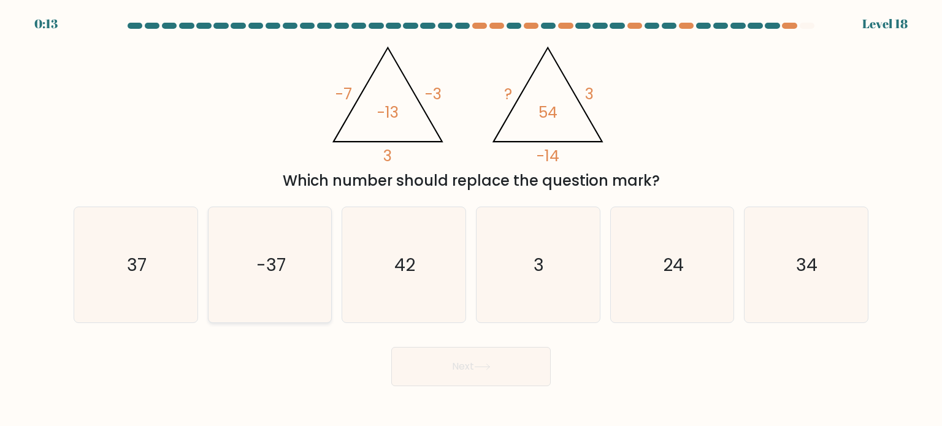
click at [273, 245] on icon "-37" at bounding box center [269, 264] width 115 height 115
click at [471, 220] on input "b. -37" at bounding box center [471, 216] width 1 height 6
radio input "true"
click at [483, 367] on icon at bounding box center [482, 367] width 17 height 7
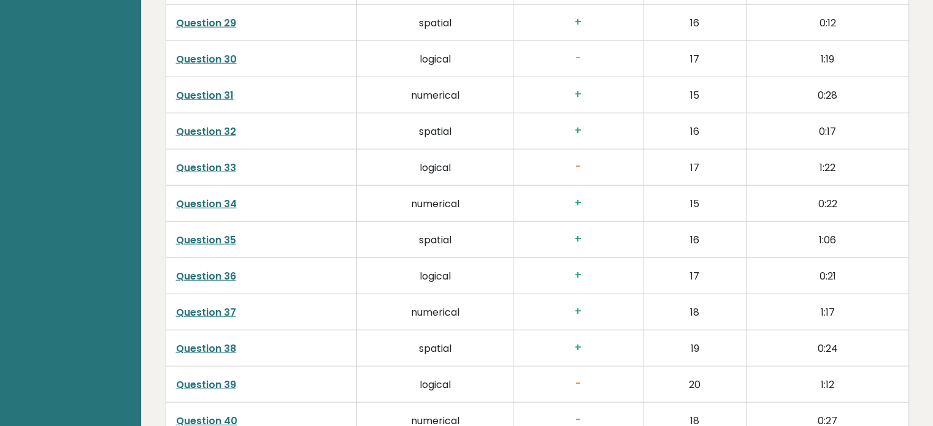
scroll to position [3066, 0]
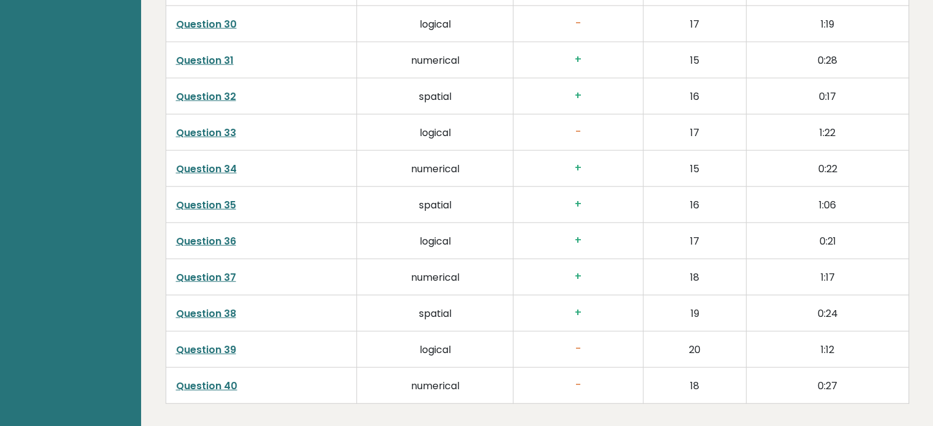
click at [196, 380] on link "Question 40" at bounding box center [206, 386] width 61 height 14
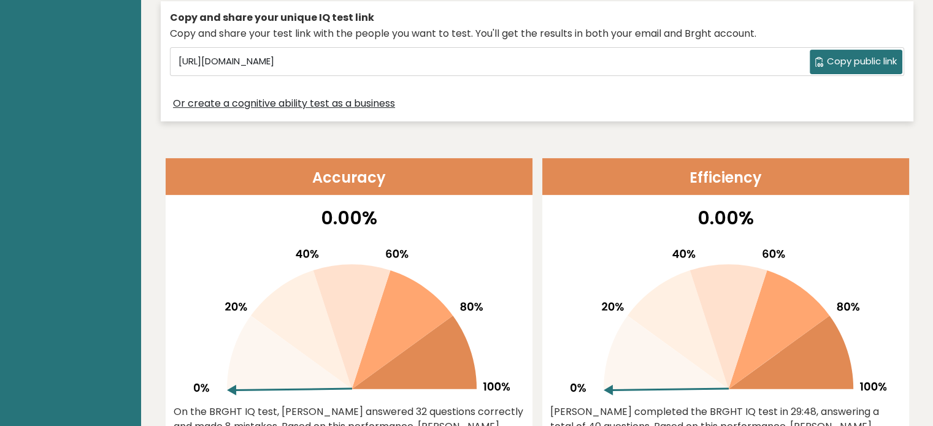
scroll to position [0, 0]
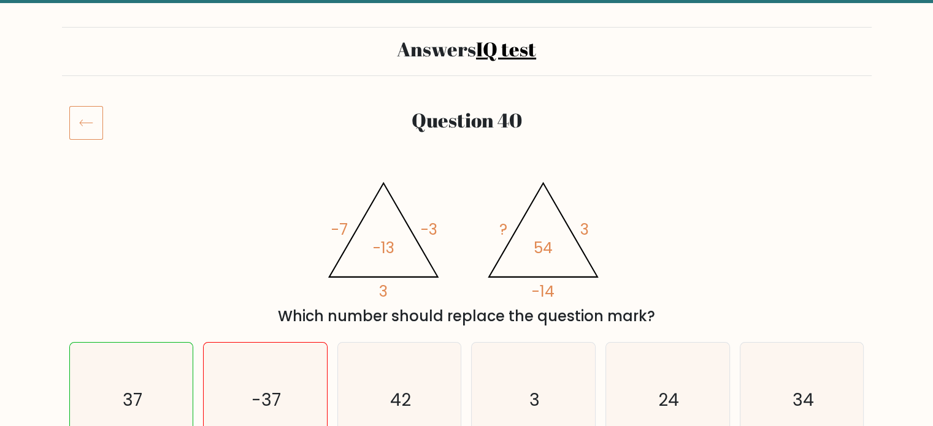
scroll to position [245, 0]
